Goal: Task Accomplishment & Management: Use online tool/utility

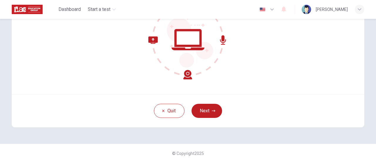
scroll to position [83, 0]
click at [311, 9] on img at bounding box center [306, 9] width 9 height 9
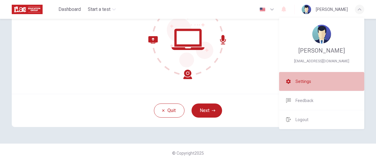
click at [303, 79] on span "Settings" at bounding box center [303, 81] width 16 height 7
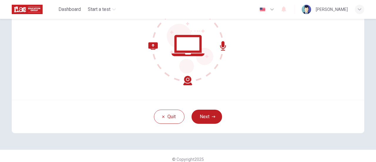
scroll to position [83, 0]
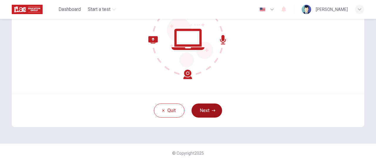
click at [206, 108] on button "Next" at bounding box center [206, 110] width 31 height 14
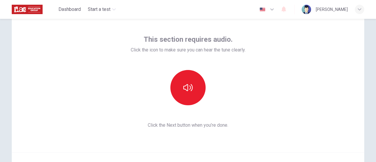
scroll to position [24, 0]
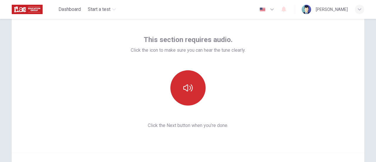
click at [184, 95] on button "button" at bounding box center [187, 87] width 35 height 35
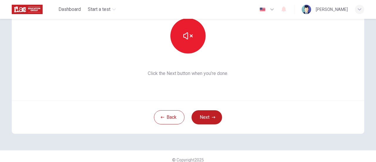
scroll to position [83, 0]
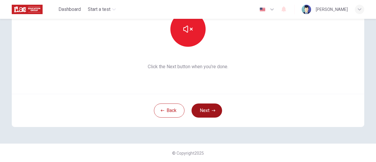
click at [204, 110] on button "Next" at bounding box center [206, 110] width 31 height 14
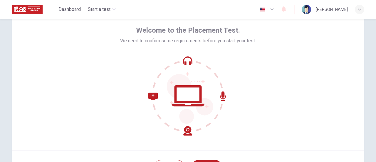
scroll to position [83, 0]
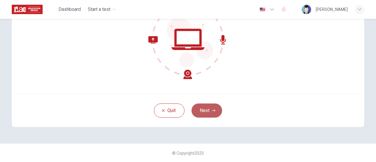
click at [212, 111] on icon "button" at bounding box center [214, 111] width 4 height 4
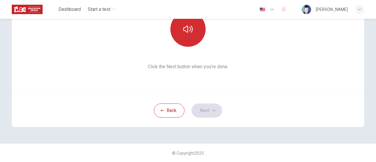
click at [194, 33] on button "button" at bounding box center [187, 28] width 35 height 35
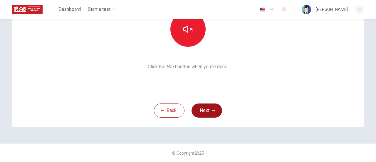
click at [208, 110] on button "Next" at bounding box center [206, 110] width 31 height 14
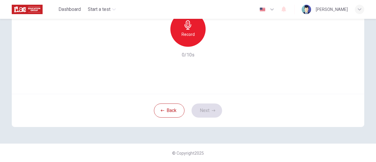
click at [187, 36] on h6 "Record" at bounding box center [187, 34] width 13 height 7
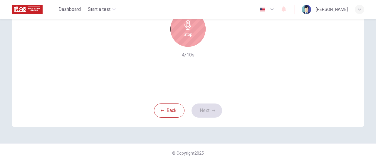
click at [185, 38] on h6 "Stop" at bounding box center [188, 34] width 9 height 7
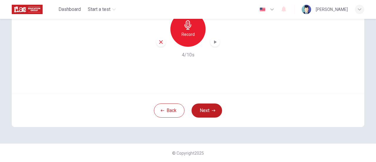
click at [216, 43] on icon "button" at bounding box center [215, 42] width 6 height 6
click at [205, 110] on button "Next" at bounding box center [206, 110] width 31 height 14
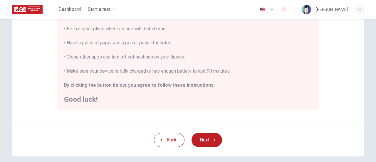
scroll to position [0, 0]
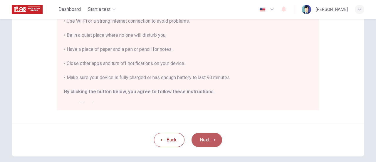
click at [208, 139] on button "Next" at bounding box center [206, 140] width 31 height 14
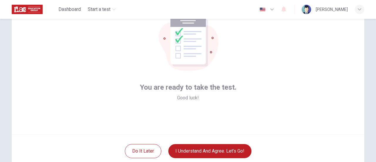
scroll to position [83, 0]
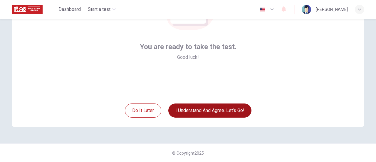
click at [206, 110] on button "I understand and agree. Let’s go!" at bounding box center [209, 110] width 83 height 14
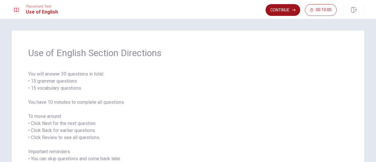
click at [280, 9] on button "Continue" at bounding box center [282, 10] width 35 height 12
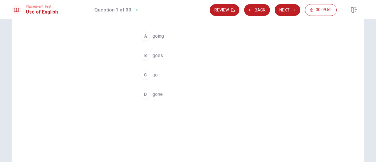
scroll to position [29, 0]
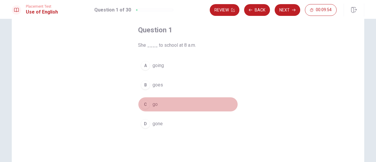
click at [156, 102] on span "go" at bounding box center [154, 104] width 5 height 7
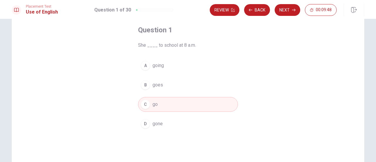
click at [161, 68] on span "going" at bounding box center [157, 65] width 11 height 7
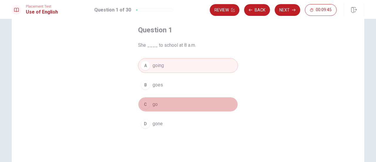
click at [163, 102] on button "C go" at bounding box center [188, 104] width 100 height 15
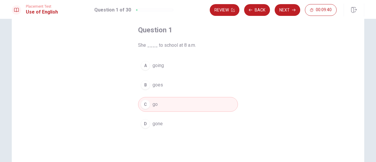
click at [154, 105] on span "go" at bounding box center [154, 104] width 5 height 7
click at [283, 9] on button "Next" at bounding box center [288, 10] width 26 height 12
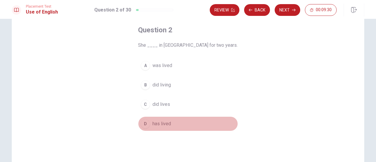
click at [159, 124] on span "has lived" at bounding box center [161, 123] width 18 height 7
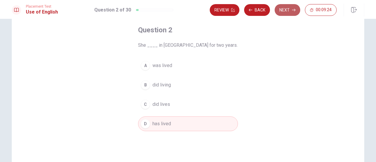
click at [281, 11] on button "Next" at bounding box center [288, 10] width 26 height 12
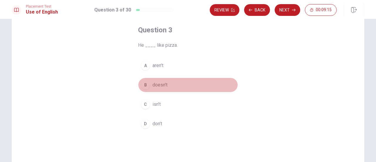
click at [164, 84] on span "doesn’t" at bounding box center [159, 84] width 15 height 7
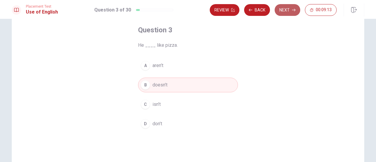
click at [285, 11] on button "Next" at bounding box center [288, 10] width 26 height 12
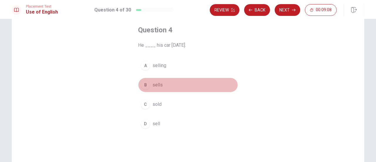
click at [145, 85] on div "B" at bounding box center [145, 84] width 9 height 9
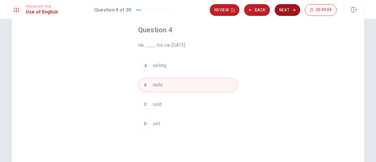
click at [288, 10] on button "Next" at bounding box center [288, 10] width 26 height 12
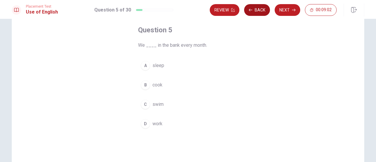
click at [260, 9] on button "Back" at bounding box center [257, 10] width 26 height 12
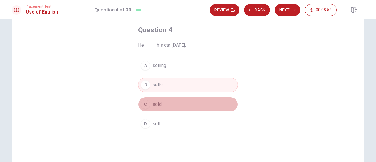
click at [158, 104] on span "sold" at bounding box center [156, 104] width 9 height 7
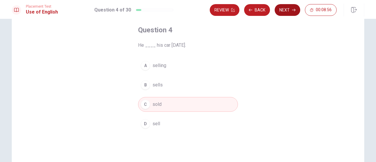
click at [286, 8] on button "Next" at bounding box center [288, 10] width 26 height 12
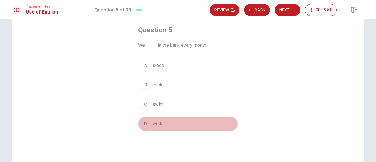
click at [158, 122] on span "work" at bounding box center [157, 123] width 10 height 7
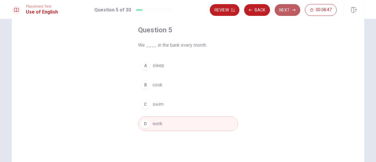
click at [288, 11] on button "Next" at bounding box center [288, 10] width 26 height 12
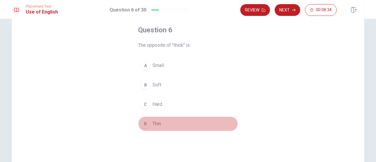
click at [145, 123] on div "D" at bounding box center [145, 123] width 9 height 9
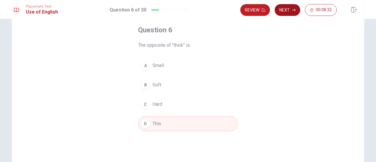
click at [286, 11] on button "Next" at bounding box center [288, 10] width 26 height 12
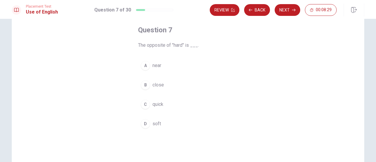
click at [150, 121] on button "D soft" at bounding box center [188, 123] width 100 height 15
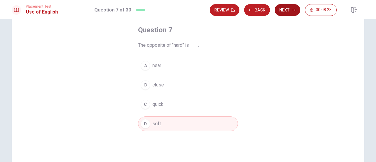
click at [287, 10] on button "Next" at bounding box center [288, 10] width 26 height 12
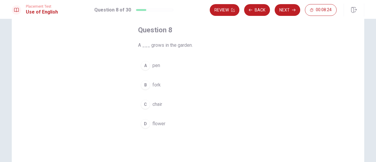
click at [158, 123] on span "flower" at bounding box center [158, 123] width 13 height 7
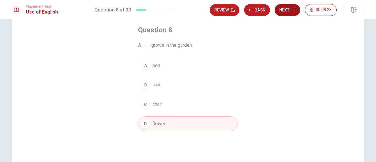
click at [290, 12] on button "Next" at bounding box center [288, 10] width 26 height 12
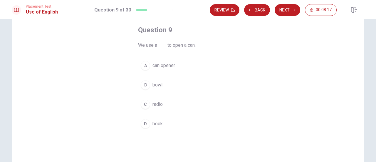
click at [160, 67] on span "can opener" at bounding box center [163, 65] width 23 height 7
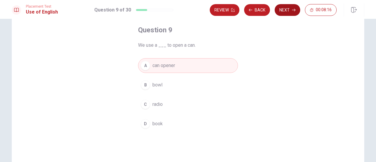
click at [289, 9] on button "Next" at bounding box center [288, 10] width 26 height 12
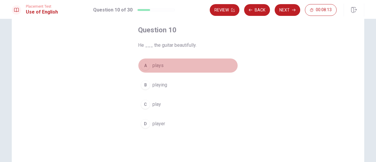
click at [156, 65] on span "plays" at bounding box center [157, 65] width 11 height 7
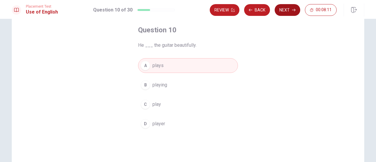
click at [287, 11] on button "Next" at bounding box center [288, 10] width 26 height 12
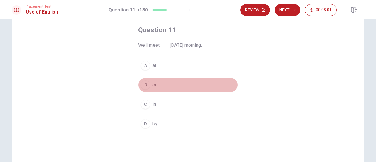
click at [149, 82] on button "B on" at bounding box center [188, 85] width 100 height 15
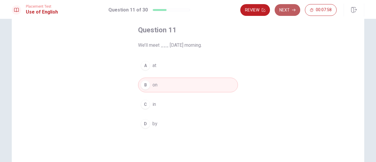
click at [286, 10] on button "Next" at bounding box center [288, 10] width 26 height 12
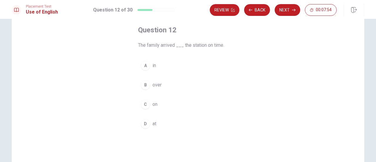
click at [155, 123] on button "D at" at bounding box center [188, 123] width 100 height 15
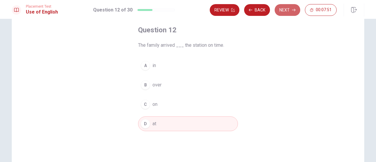
click at [291, 10] on button "Next" at bounding box center [288, 10] width 26 height 12
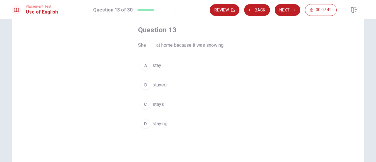
click at [157, 103] on span "stays" at bounding box center [157, 104] width 11 height 7
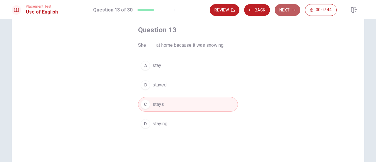
click at [285, 9] on button "Next" at bounding box center [288, 10] width 26 height 12
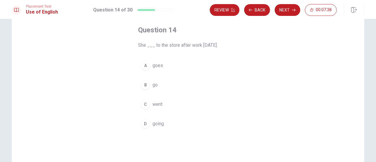
click at [158, 103] on span "went" at bounding box center [157, 104] width 10 height 7
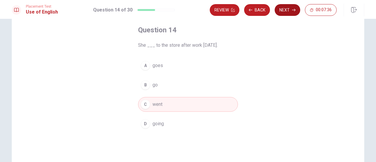
click at [282, 9] on button "Next" at bounding box center [288, 10] width 26 height 12
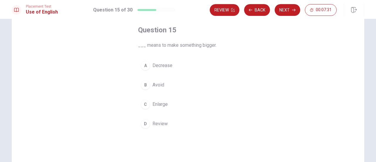
click at [156, 106] on span "Enlarge" at bounding box center [159, 104] width 15 height 7
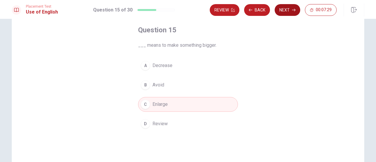
click at [288, 10] on button "Next" at bounding box center [288, 10] width 26 height 12
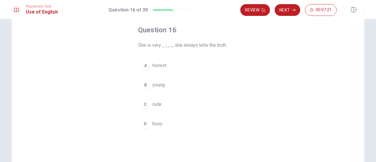
click at [160, 65] on span "honest" at bounding box center [159, 65] width 14 height 7
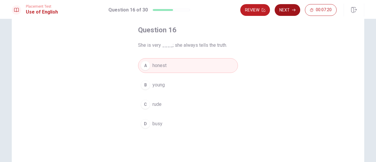
click at [287, 9] on button "Next" at bounding box center [288, 10] width 26 height 12
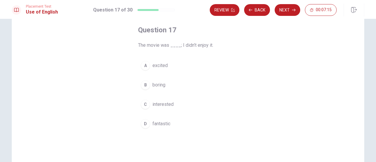
click at [159, 85] on span "boring" at bounding box center [158, 84] width 13 height 7
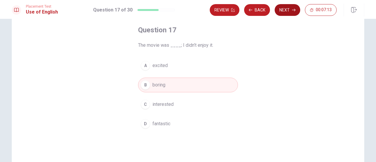
click at [288, 10] on button "Next" at bounding box center [288, 10] width 26 height 12
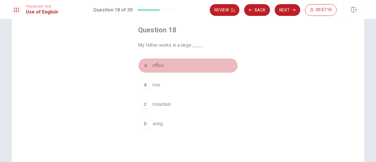
click at [159, 64] on span "office" at bounding box center [157, 65] width 11 height 7
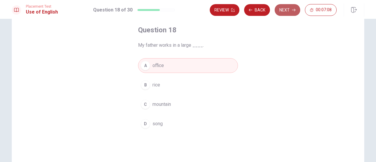
click at [285, 9] on button "Next" at bounding box center [288, 10] width 26 height 12
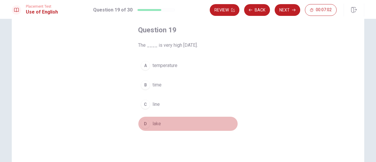
click at [145, 123] on div "D" at bounding box center [145, 123] width 9 height 9
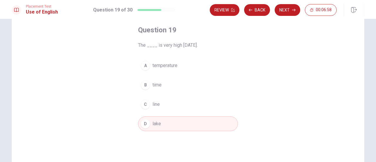
click at [152, 82] on span "time" at bounding box center [156, 84] width 9 height 7
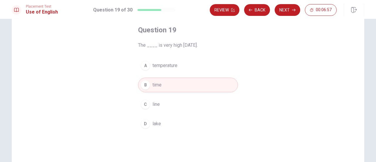
click at [155, 64] on span "temperature" at bounding box center [164, 65] width 25 height 7
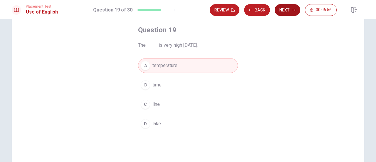
click at [287, 9] on button "Next" at bounding box center [288, 10] width 26 height 12
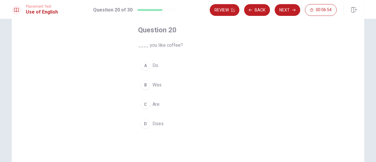
click at [152, 65] on span "Do" at bounding box center [155, 65] width 6 height 7
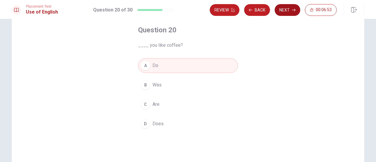
click at [287, 11] on button "Next" at bounding box center [288, 10] width 26 height 12
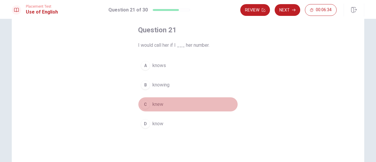
click at [158, 105] on span "knew" at bounding box center [157, 104] width 11 height 7
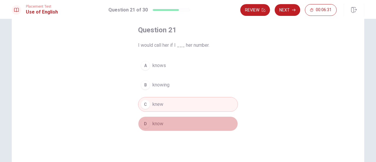
click at [159, 122] on span "know" at bounding box center [157, 123] width 11 height 7
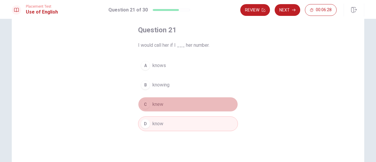
click at [161, 105] on span "knew" at bounding box center [157, 104] width 11 height 7
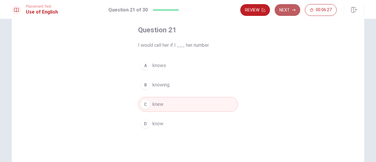
click at [290, 11] on button "Next" at bounding box center [288, 10] width 26 height 12
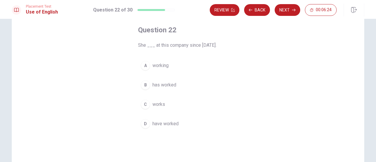
click at [161, 101] on span "works" at bounding box center [158, 104] width 13 height 7
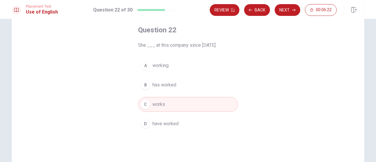
click at [164, 80] on button "B has worked" at bounding box center [188, 85] width 100 height 15
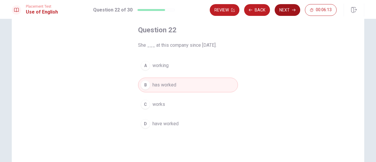
click at [284, 10] on button "Next" at bounding box center [288, 10] width 26 height 12
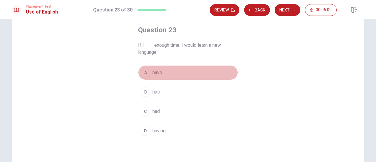
click at [159, 71] on span "have" at bounding box center [157, 72] width 10 height 7
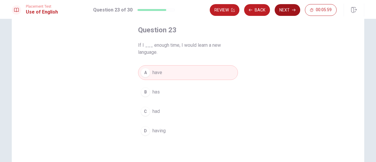
click at [287, 10] on button "Next" at bounding box center [288, 10] width 26 height 12
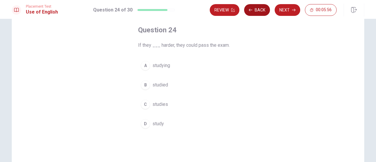
click at [254, 11] on button "Back" at bounding box center [257, 10] width 26 height 12
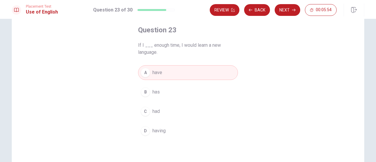
click at [160, 110] on button "C had" at bounding box center [188, 111] width 100 height 15
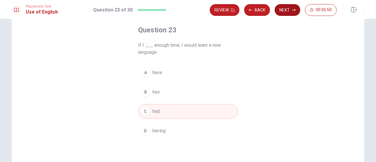
click at [284, 9] on button "Next" at bounding box center [288, 10] width 26 height 12
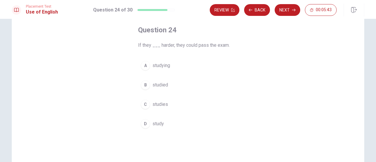
click at [164, 83] on span "studied" at bounding box center [160, 84] width 16 height 7
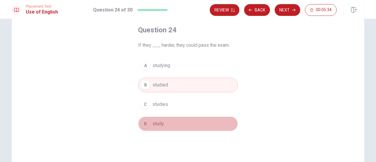
click at [158, 122] on span "study" at bounding box center [157, 123] width 11 height 7
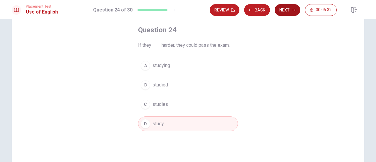
click at [282, 9] on button "Next" at bounding box center [288, 10] width 26 height 12
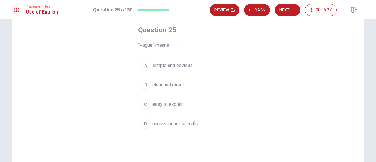
click at [153, 122] on span "unclear or not specific" at bounding box center [174, 123] width 45 height 7
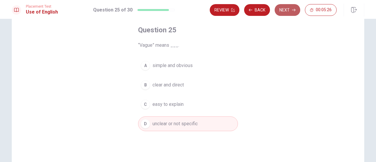
click at [283, 11] on button "Next" at bounding box center [288, 10] width 26 height 12
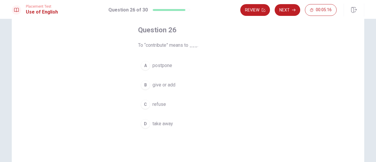
click at [172, 83] on span "give or add" at bounding box center [163, 84] width 23 height 7
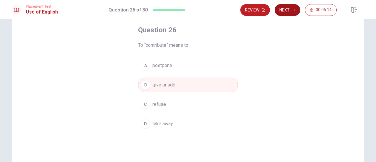
click at [286, 10] on button "Next" at bounding box center [288, 10] width 26 height 12
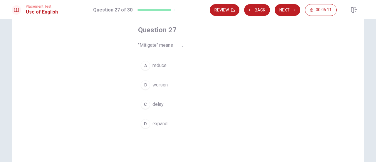
click at [164, 65] on span "reduce" at bounding box center [159, 65] width 14 height 7
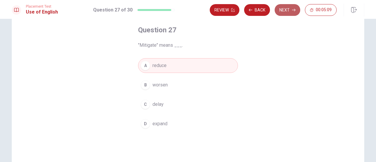
click at [286, 10] on button "Next" at bounding box center [288, 10] width 26 height 12
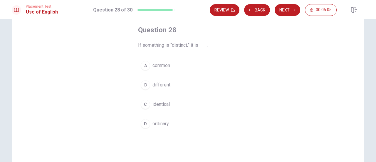
click at [169, 85] on button "B different" at bounding box center [188, 85] width 100 height 15
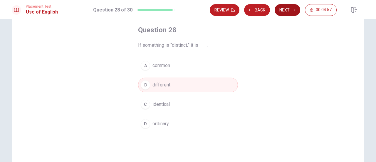
click at [287, 9] on button "Next" at bounding box center [288, 10] width 26 height 12
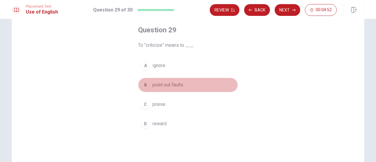
click at [179, 85] on span "point out faults" at bounding box center [167, 84] width 31 height 7
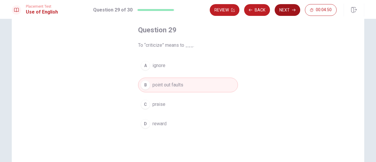
click at [286, 10] on button "Next" at bounding box center [288, 10] width 26 height 12
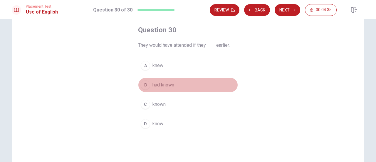
click at [172, 84] on span "had known" at bounding box center [163, 84] width 22 height 7
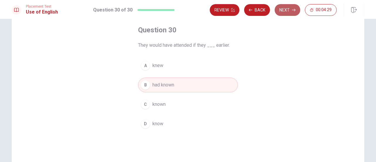
click at [285, 9] on button "Next" at bounding box center [288, 10] width 26 height 12
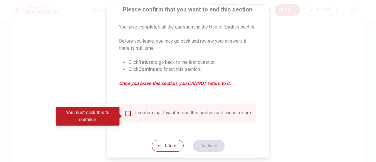
scroll to position [59, 0]
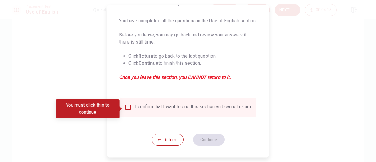
click at [129, 110] on input "You must click this to continue" at bounding box center [127, 107] width 7 height 7
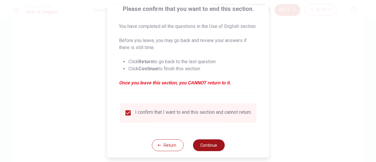
scroll to position [64, 0]
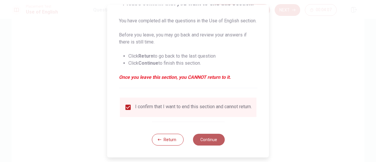
click at [211, 140] on button "Continue" at bounding box center [209, 140] width 32 height 12
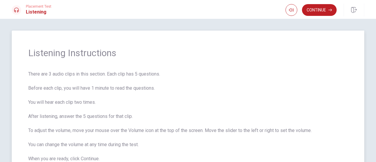
scroll to position [29, 0]
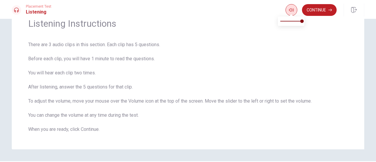
click at [289, 9] on icon "button" at bounding box center [291, 10] width 5 height 4
type input "0.6"
drag, startPoint x: 301, startPoint y: 20, endPoint x: 294, endPoint y: 18, distance: 7.3
click at [294, 19] on span at bounding box center [293, 21] width 4 height 4
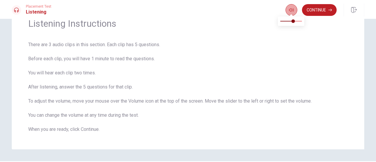
click at [289, 8] on icon "button" at bounding box center [291, 10] width 5 height 5
click at [311, 12] on button "Continue" at bounding box center [319, 10] width 35 height 12
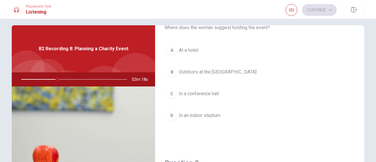
click at [173, 71] on div "B" at bounding box center [171, 71] width 9 height 9
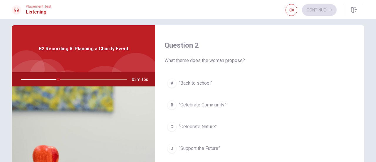
scroll to position [176, 0]
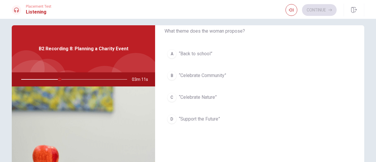
click at [169, 74] on div "B" at bounding box center [171, 75] width 9 height 9
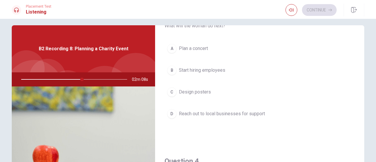
scroll to position [323, 0]
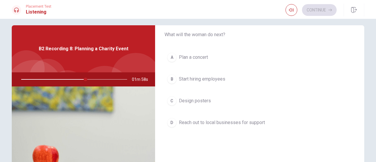
click at [170, 119] on div "D" at bounding box center [171, 122] width 9 height 9
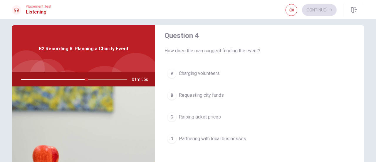
scroll to position [470, 0]
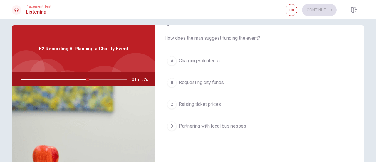
click at [218, 122] on span "Partnering with local businesses" at bounding box center [212, 125] width 67 height 7
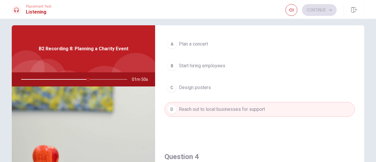
scroll to position [323, 0]
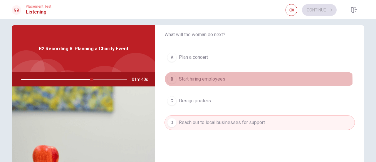
click at [198, 79] on span "Start hiring employees" at bounding box center [202, 78] width 46 height 7
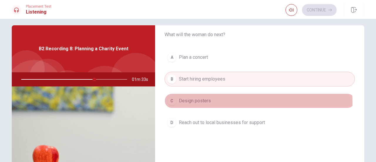
click at [200, 100] on span "Design posters" at bounding box center [195, 100] width 32 height 7
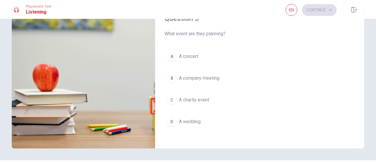
scroll to position [86, 0]
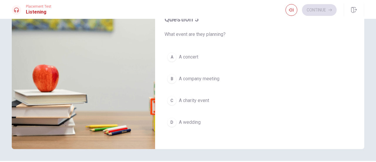
click at [199, 97] on span "A charity event" at bounding box center [194, 100] width 30 height 7
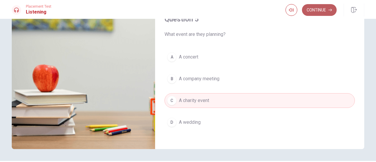
click at [313, 9] on button "Continue" at bounding box center [319, 10] width 35 height 12
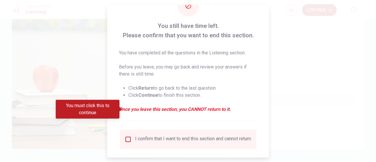
scroll to position [57, 0]
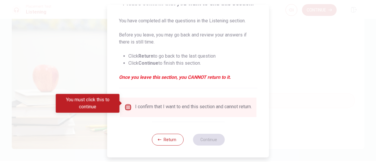
click at [127, 104] on input "You must click this to continue" at bounding box center [127, 107] width 7 height 7
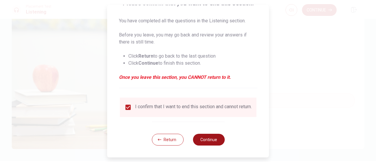
click at [207, 139] on button "Continue" at bounding box center [209, 140] width 32 height 12
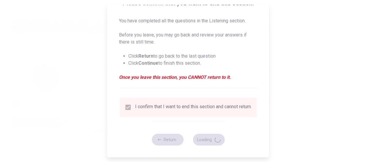
type input "76"
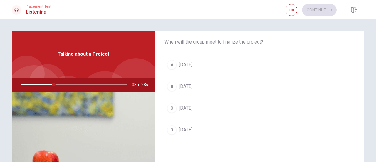
scroll to position [29, 0]
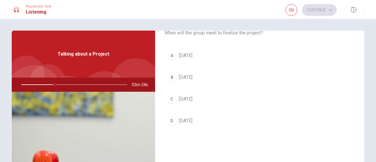
click at [187, 54] on span "Friday" at bounding box center [186, 55] width 14 height 7
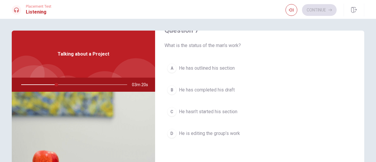
scroll to position [176, 0]
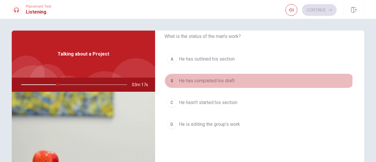
click at [225, 77] on span "He has completed his draft" at bounding box center [207, 80] width 56 height 7
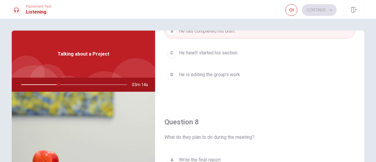
scroll to position [147, 0]
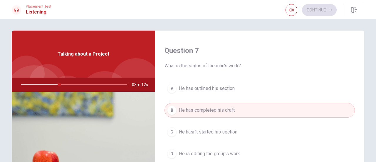
click at [234, 86] on button "A He has outlined his section" at bounding box center [259, 88] width 190 height 15
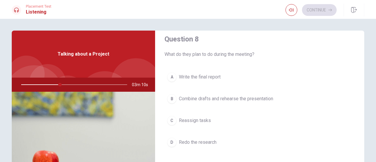
scroll to position [323, 0]
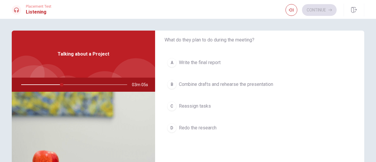
click at [254, 82] on span "Combine drafts and rehearse the presentation" at bounding box center [226, 84] width 94 height 7
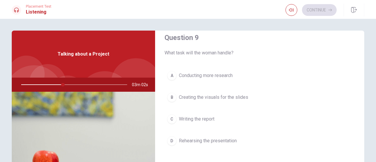
scroll to position [470, 0]
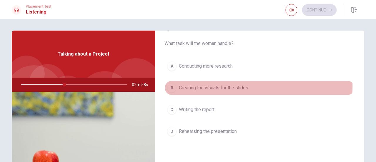
click at [245, 84] on span "Creating the visuals for the slides" at bounding box center [213, 87] width 69 height 7
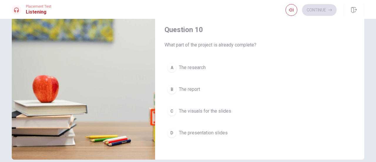
scroll to position [88, 0]
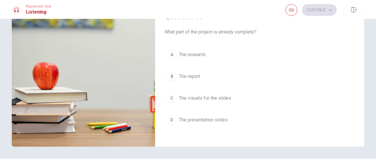
click at [198, 73] on span "The report" at bounding box center [189, 76] width 21 height 7
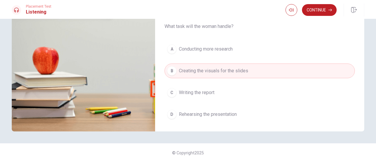
scroll to position [397, 0]
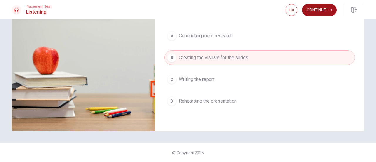
click at [317, 10] on button "Continue" at bounding box center [319, 10] width 35 height 12
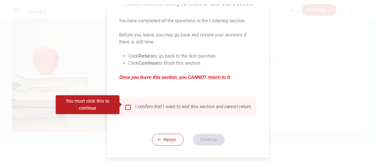
scroll to position [57, 0]
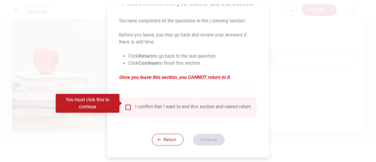
click at [128, 104] on input "You must click this to continue" at bounding box center [127, 107] width 7 height 7
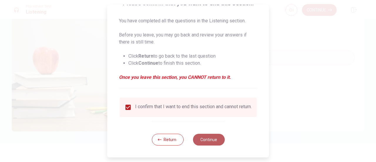
click at [205, 140] on button "Continue" at bounding box center [209, 140] width 32 height 12
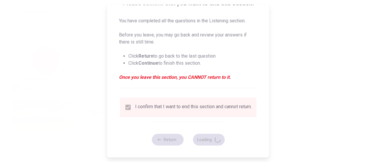
type input "64"
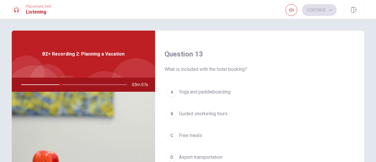
scroll to position [323, 0]
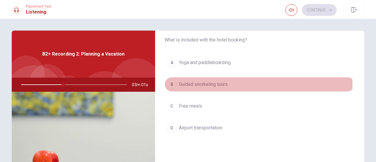
click at [230, 85] on button "B Guided snorkeling tours" at bounding box center [259, 84] width 190 height 15
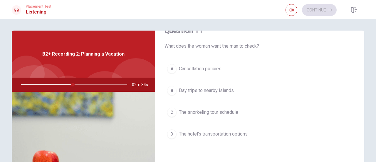
scroll to position [29, 0]
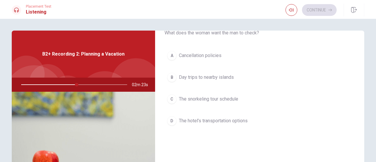
click at [241, 97] on button "C The snorkeling tour schedule" at bounding box center [259, 99] width 190 height 15
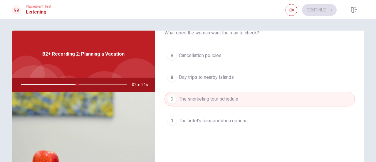
click at [238, 117] on span "The hotel’s transportation options" at bounding box center [213, 120] width 69 height 7
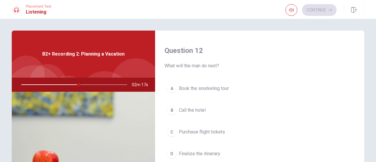
scroll to position [176, 0]
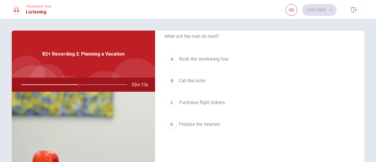
click at [223, 60] on span "Book the snorkeling tour" at bounding box center [204, 58] width 50 height 7
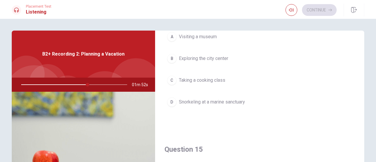
scroll to position [470, 0]
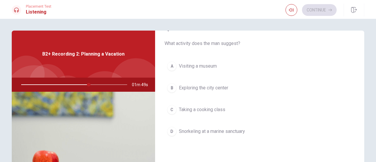
click at [229, 128] on span "Snorkeling at a marine sanctuary" at bounding box center [212, 131] width 66 height 7
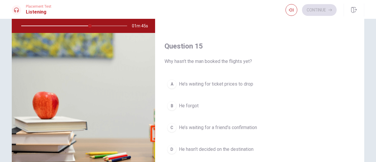
scroll to position [88, 0]
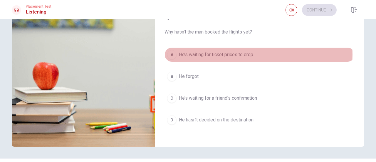
click at [235, 51] on span "He’s waiting for ticket prices to drop" at bounding box center [216, 54] width 74 height 7
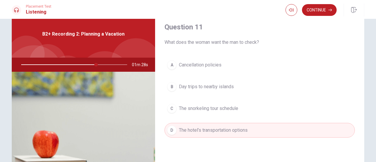
scroll to position [29, 0]
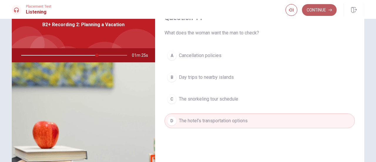
click at [316, 10] on button "Continue" at bounding box center [319, 10] width 35 height 12
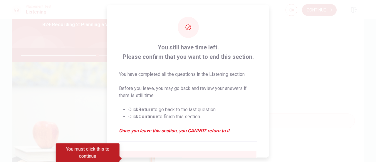
scroll to position [57, 0]
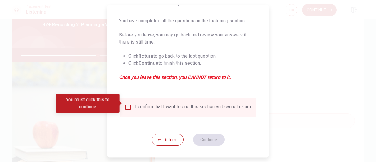
click at [129, 104] on input "You must click this to continue" at bounding box center [127, 107] width 7 height 7
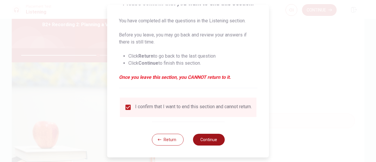
click at [209, 139] on button "Continue" at bounding box center [209, 140] width 32 height 12
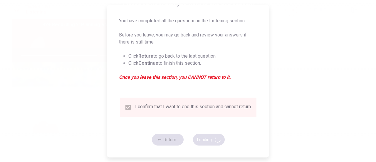
type input "74"
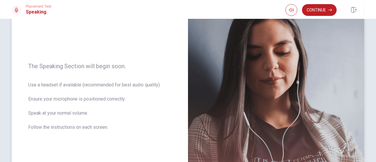
scroll to position [38, 0]
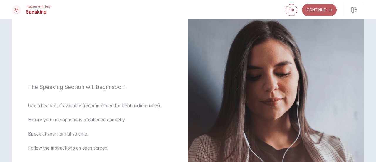
click at [315, 11] on button "Continue" at bounding box center [319, 10] width 35 height 12
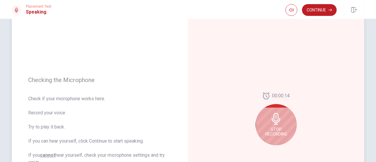
scroll to position [67, 0]
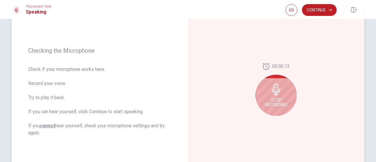
click at [278, 94] on icon at bounding box center [276, 89] width 12 height 12
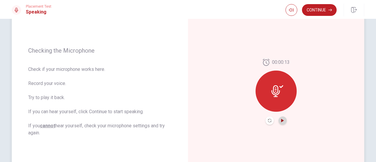
click at [282, 120] on icon "Play Audio" at bounding box center [283, 121] width 4 height 4
click at [278, 95] on icon at bounding box center [277, 91] width 12 height 12
click at [281, 120] on icon "Play Audio" at bounding box center [282, 121] width 3 height 4
click at [281, 120] on icon "Pause Audio" at bounding box center [282, 121] width 3 height 4
click at [276, 87] on icon at bounding box center [275, 91] width 9 height 12
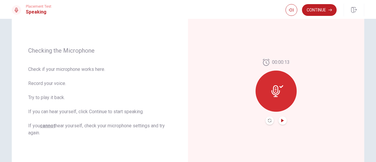
click at [281, 119] on icon "Play Audio" at bounding box center [283, 121] width 4 height 4
click at [275, 93] on icon at bounding box center [275, 91] width 9 height 12
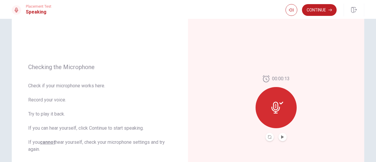
scroll to position [38, 0]
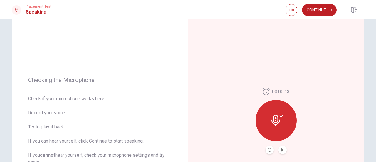
click at [265, 68] on div "00:00:13" at bounding box center [276, 121] width 176 height 256
click at [283, 149] on button "Play Audio" at bounding box center [282, 150] width 8 height 8
click at [279, 148] on button "Play Audio" at bounding box center [282, 150] width 8 height 8
click at [280, 117] on icon at bounding box center [277, 121] width 12 height 12
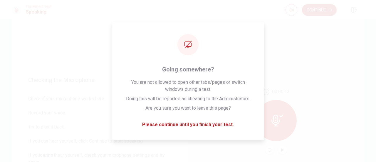
click at [301, 95] on div "00:00:13" at bounding box center [276, 121] width 176 height 256
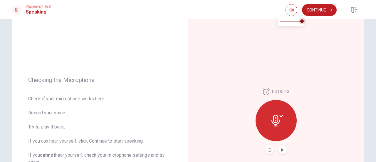
type input "0.9"
click at [300, 23] on span at bounding box center [300, 21] width 4 height 4
click at [274, 115] on icon at bounding box center [275, 121] width 9 height 12
click at [268, 148] on icon "Record Again" at bounding box center [270, 150] width 4 height 4
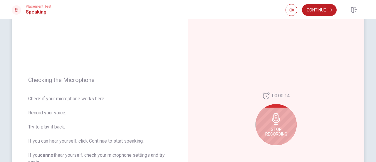
click at [275, 128] on span "Stop Recording" at bounding box center [276, 131] width 22 height 9
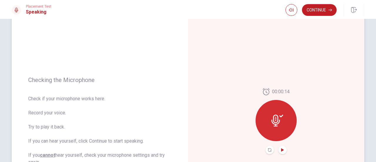
click at [281, 150] on icon "Play Audio" at bounding box center [282, 150] width 3 height 4
click at [271, 124] on icon at bounding box center [277, 121] width 12 height 12
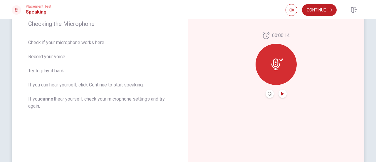
scroll to position [96, 0]
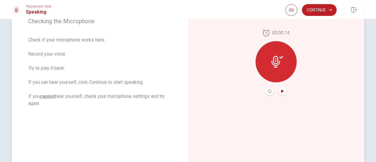
click at [274, 66] on icon at bounding box center [275, 62] width 9 height 12
click at [282, 91] on icon "Play Audio" at bounding box center [282, 91] width 3 height 4
click at [281, 91] on icon "Play Audio" at bounding box center [282, 91] width 3 height 4
click at [290, 11] on icon "button" at bounding box center [291, 10] width 5 height 4
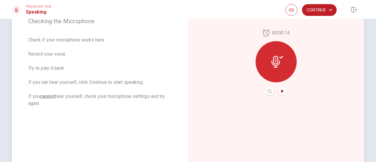
click at [197, 61] on div "00:00:14" at bounding box center [276, 62] width 176 height 256
click at [18, 10] on div at bounding box center [16, 9] width 9 height 9
click at [86, 28] on div "Checking the Microphone Check if your microphone works here. Record your voice.…" at bounding box center [100, 62] width 176 height 256
